Goal: Task Accomplishment & Management: Manage account settings

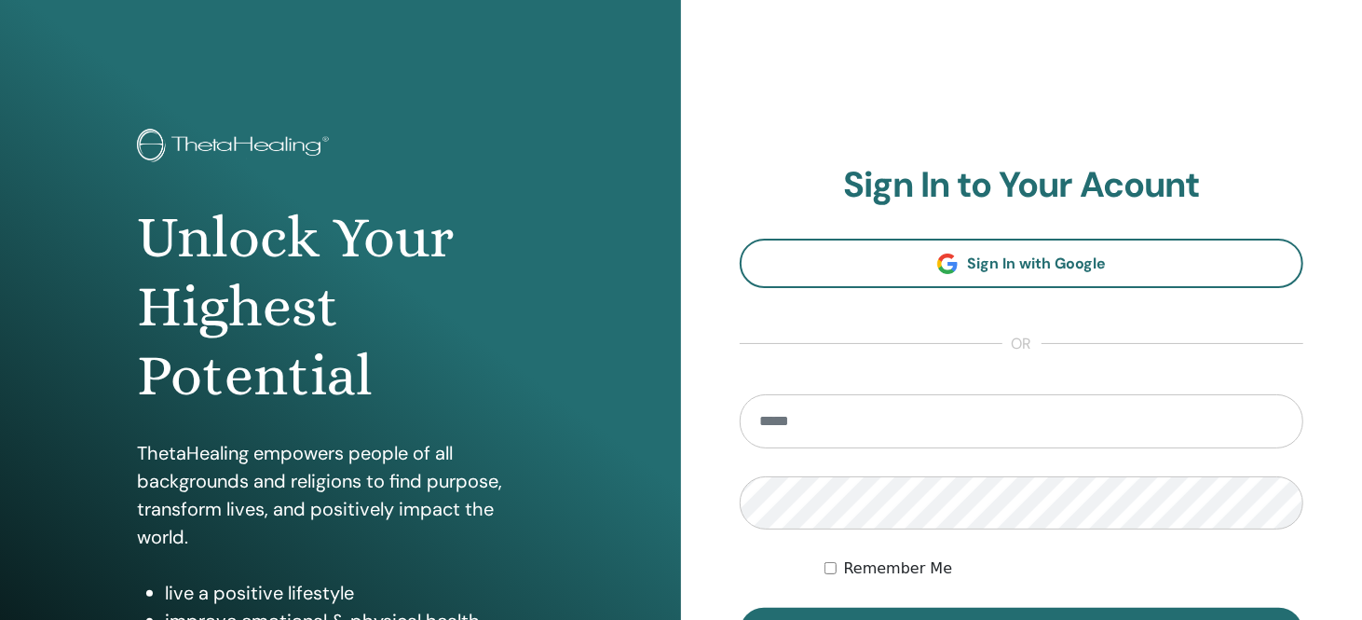
click at [858, 422] on input "email" at bounding box center [1022, 421] width 564 height 54
type input "**********"
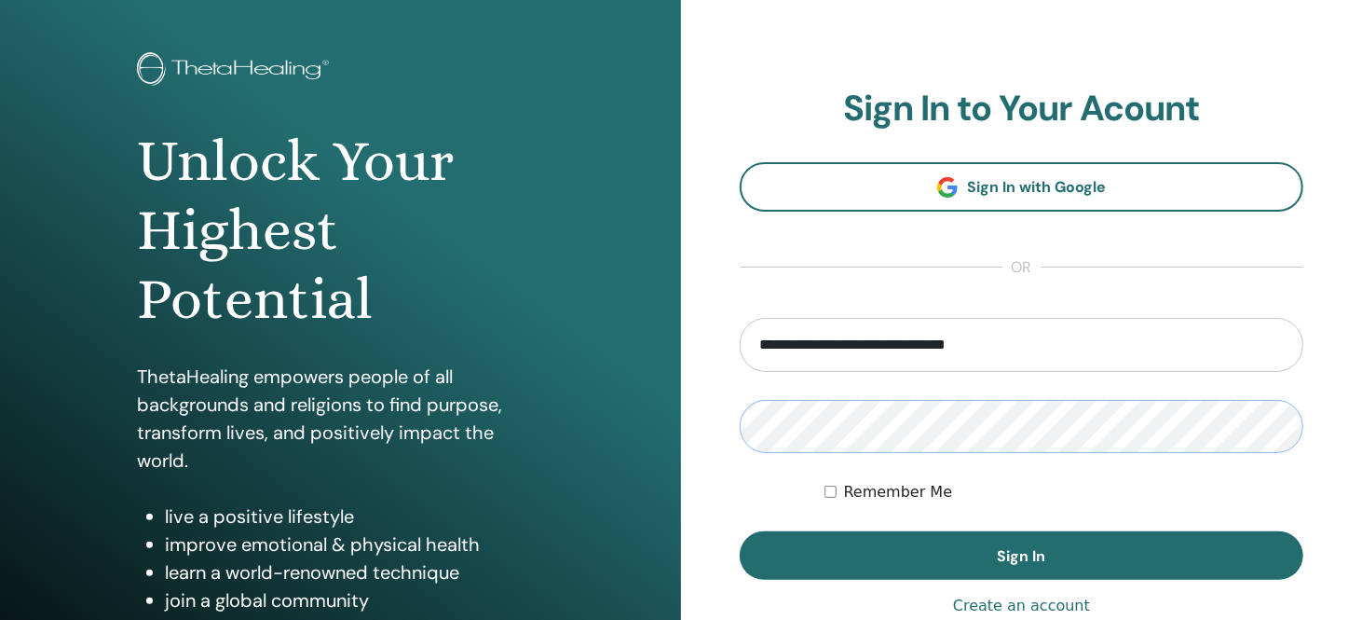
scroll to position [186, 0]
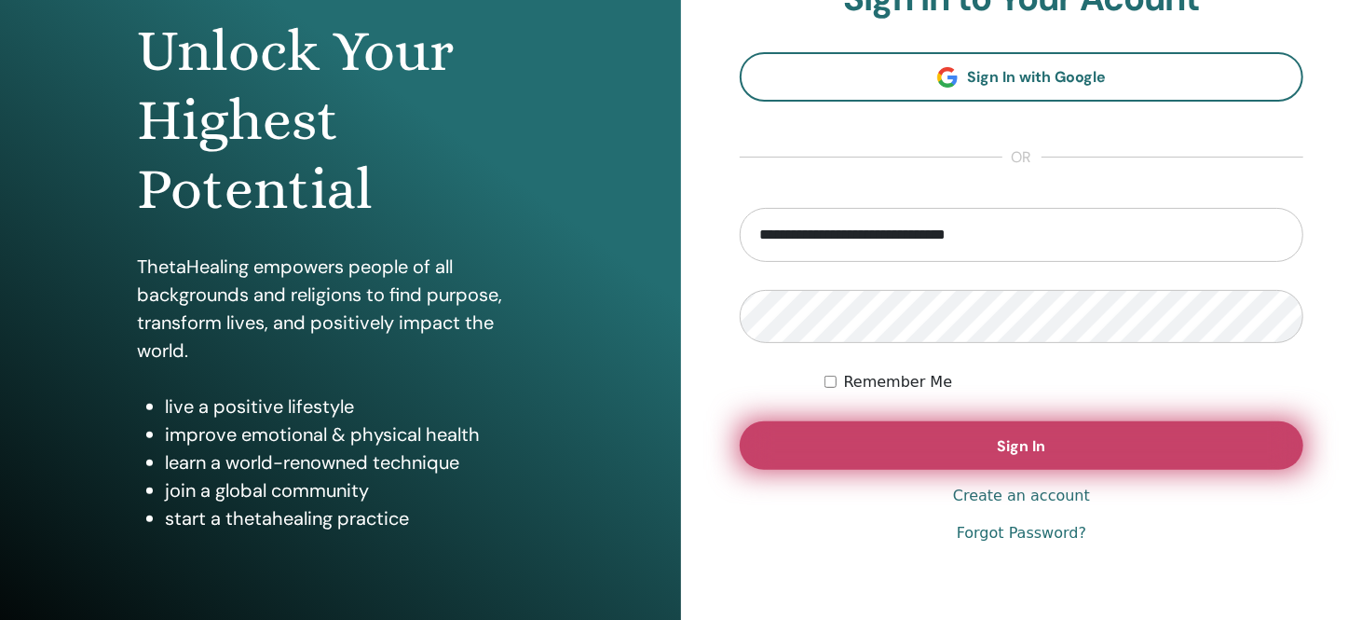
click at [1060, 453] on button "Sign In" at bounding box center [1022, 445] width 564 height 48
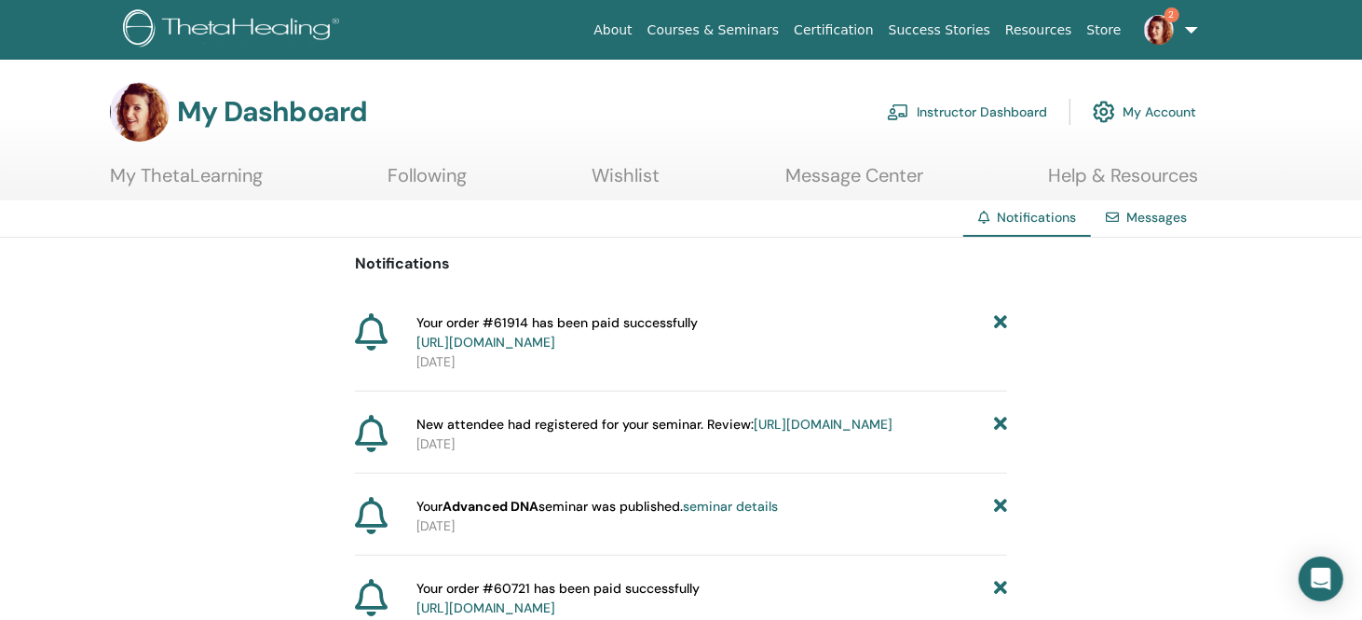
click at [983, 116] on link "Instructor Dashboard" at bounding box center [967, 111] width 160 height 41
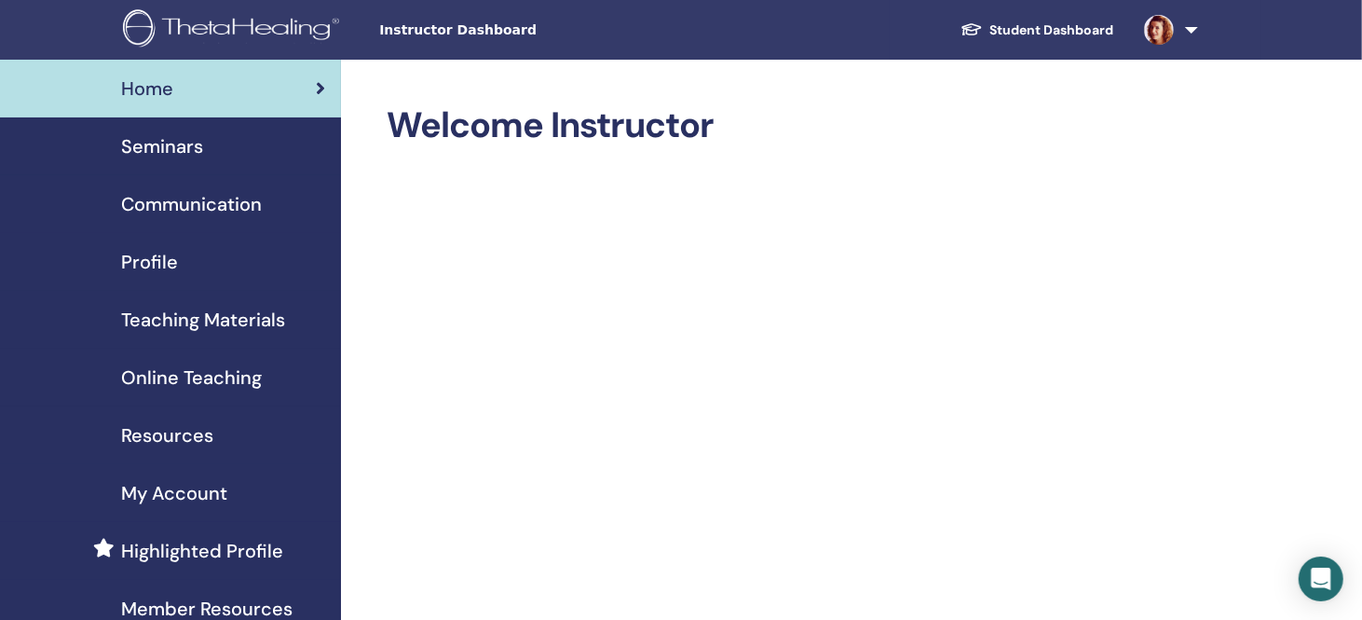
click at [171, 151] on span "Seminars" at bounding box center [162, 146] width 82 height 28
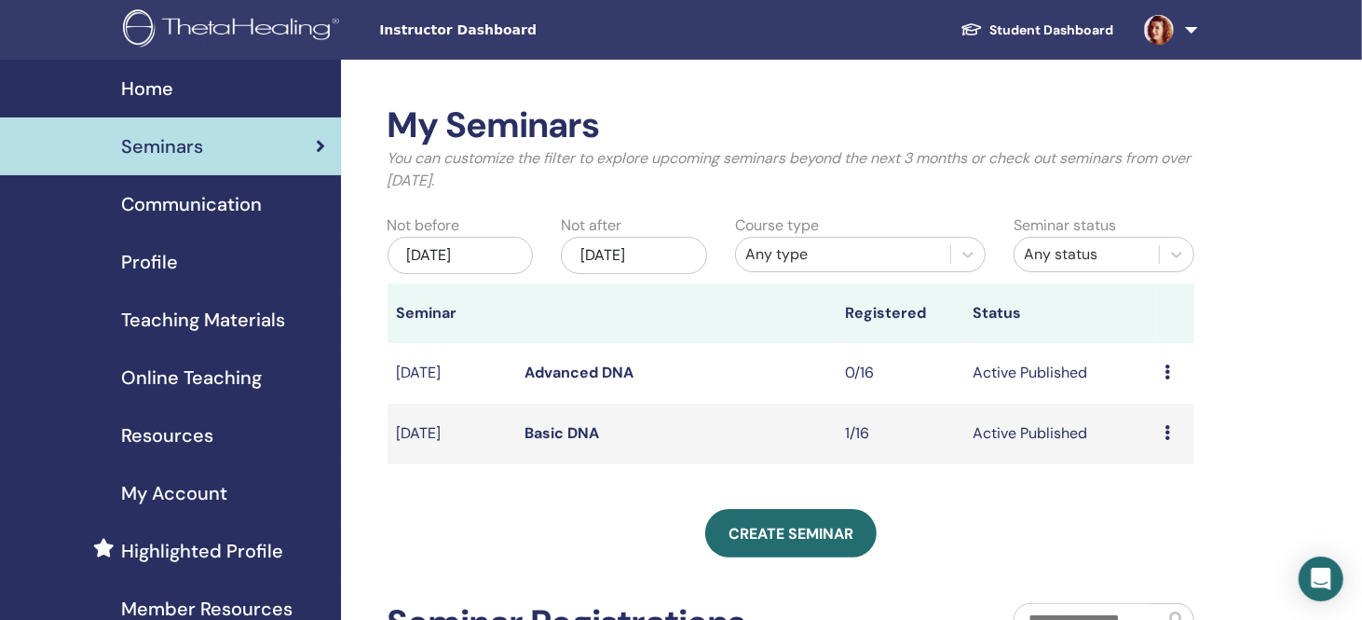
click at [572, 439] on link "Basic DNA" at bounding box center [562, 433] width 75 height 20
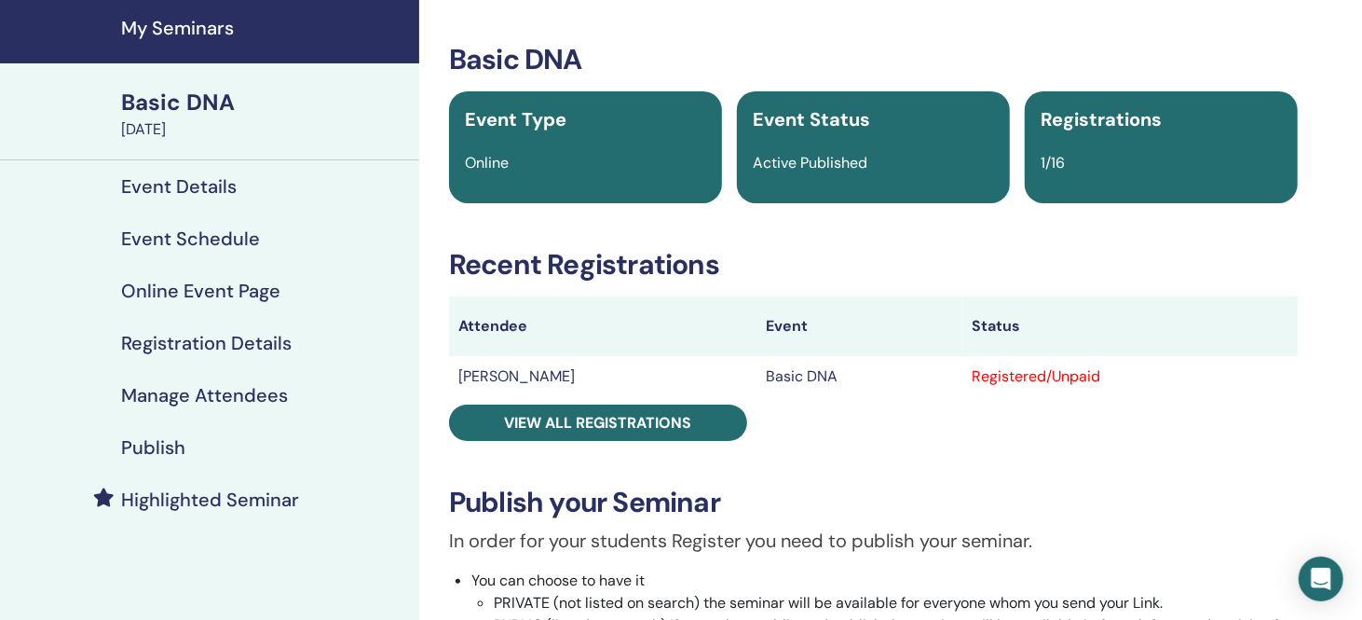
scroll to position [93, 0]
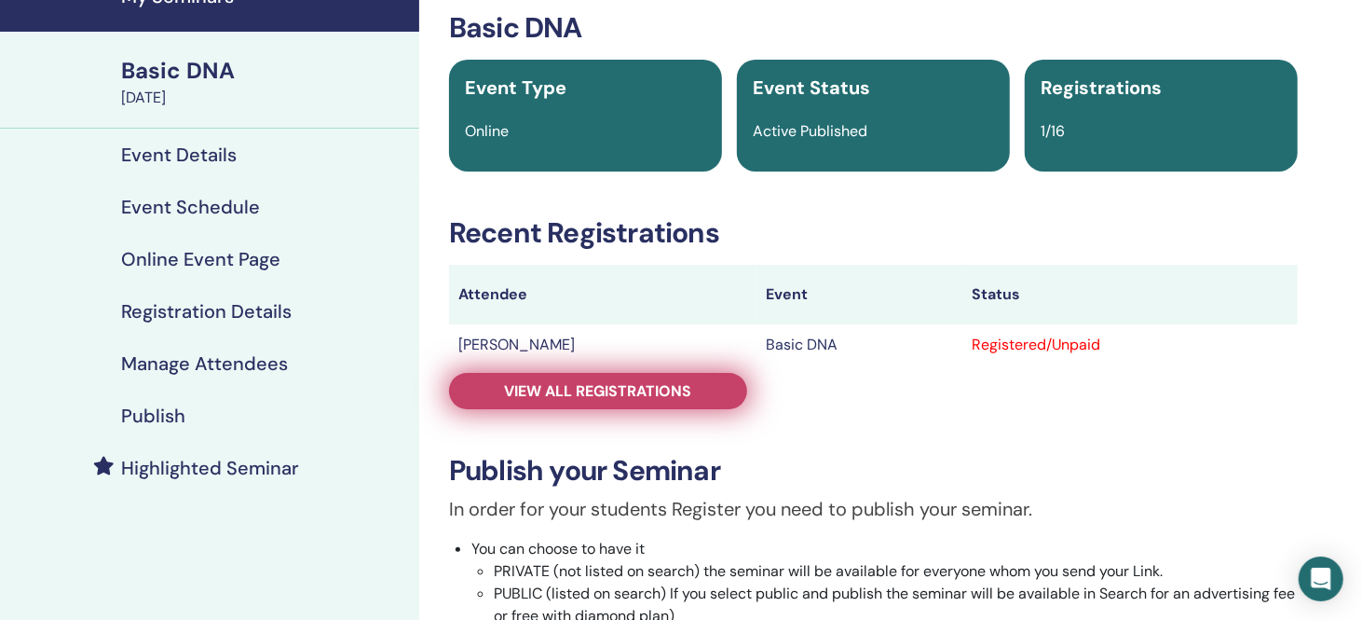
click at [595, 400] on span "View all registrations" at bounding box center [598, 391] width 187 height 20
